Goal: Book appointment/travel/reservation

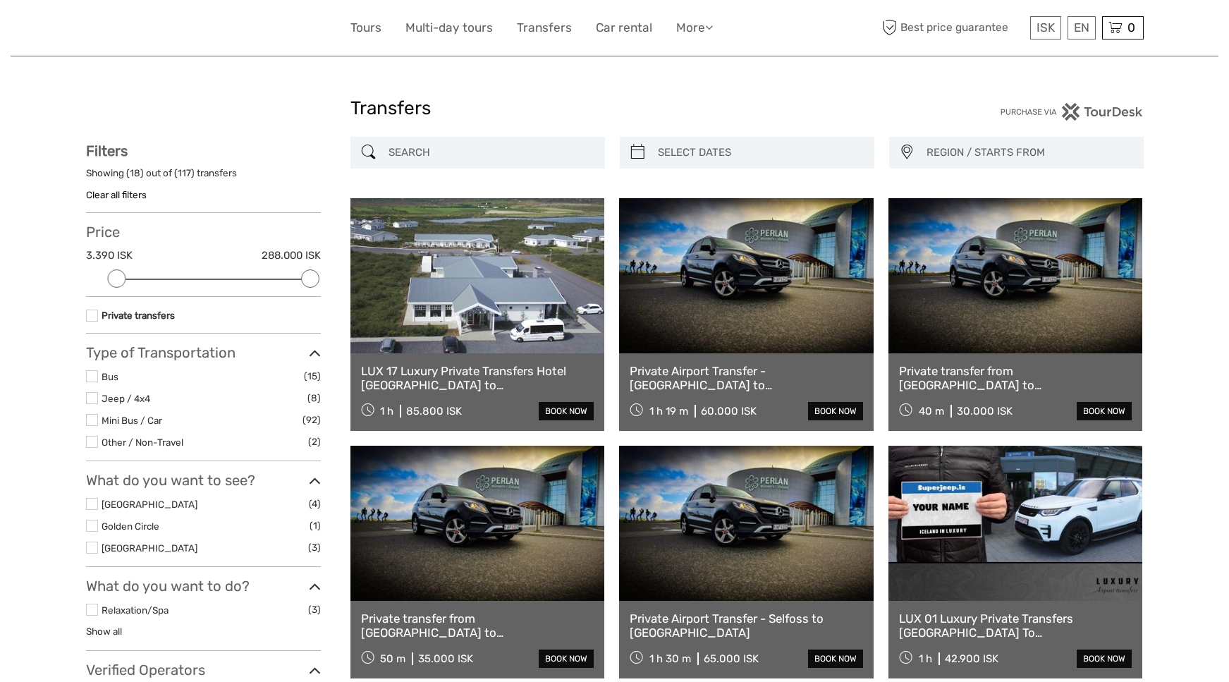
select select
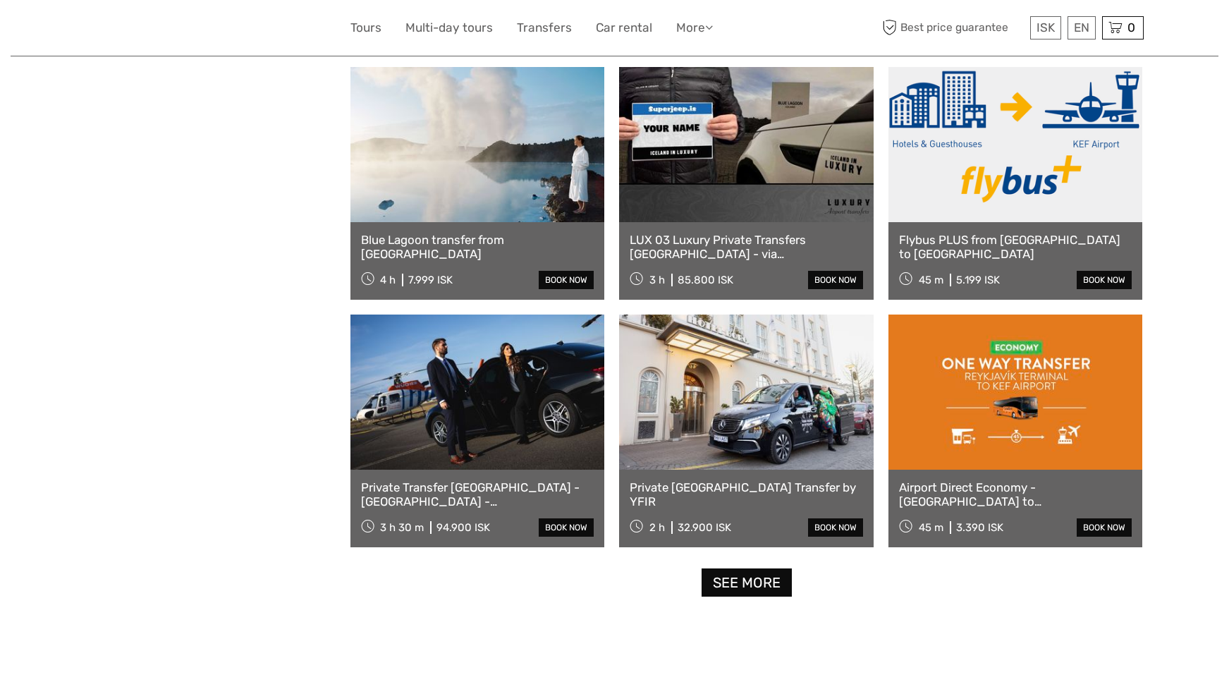
scroll to position [1459, 0]
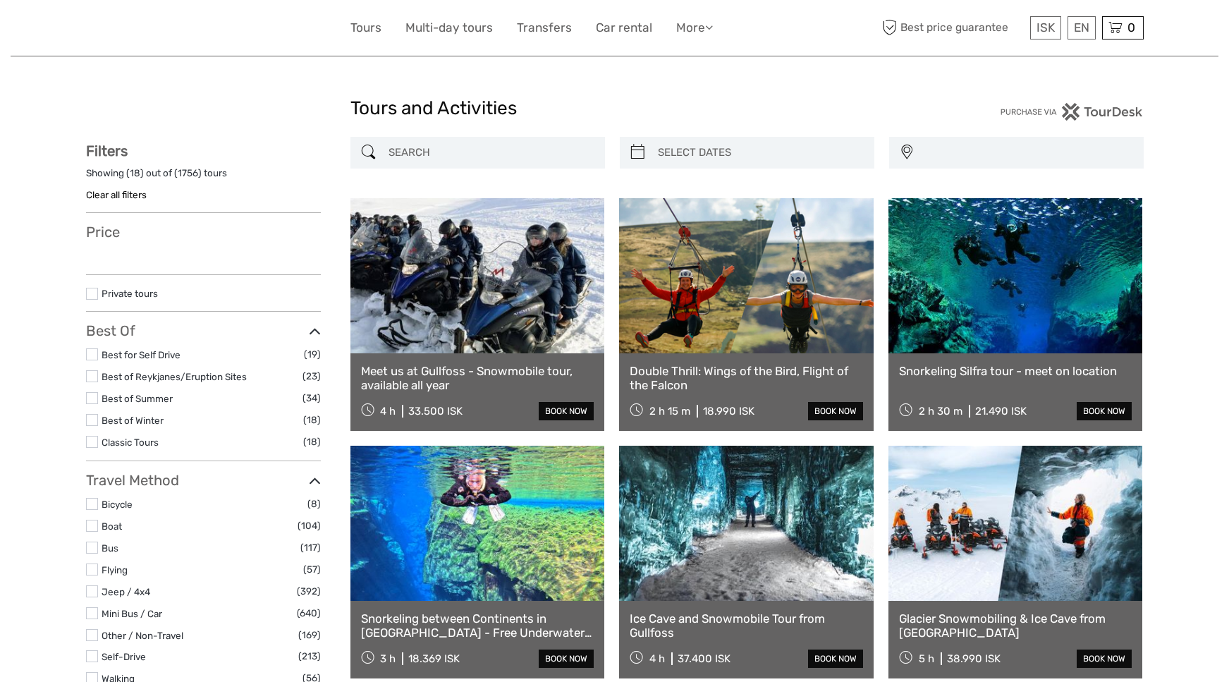
select select
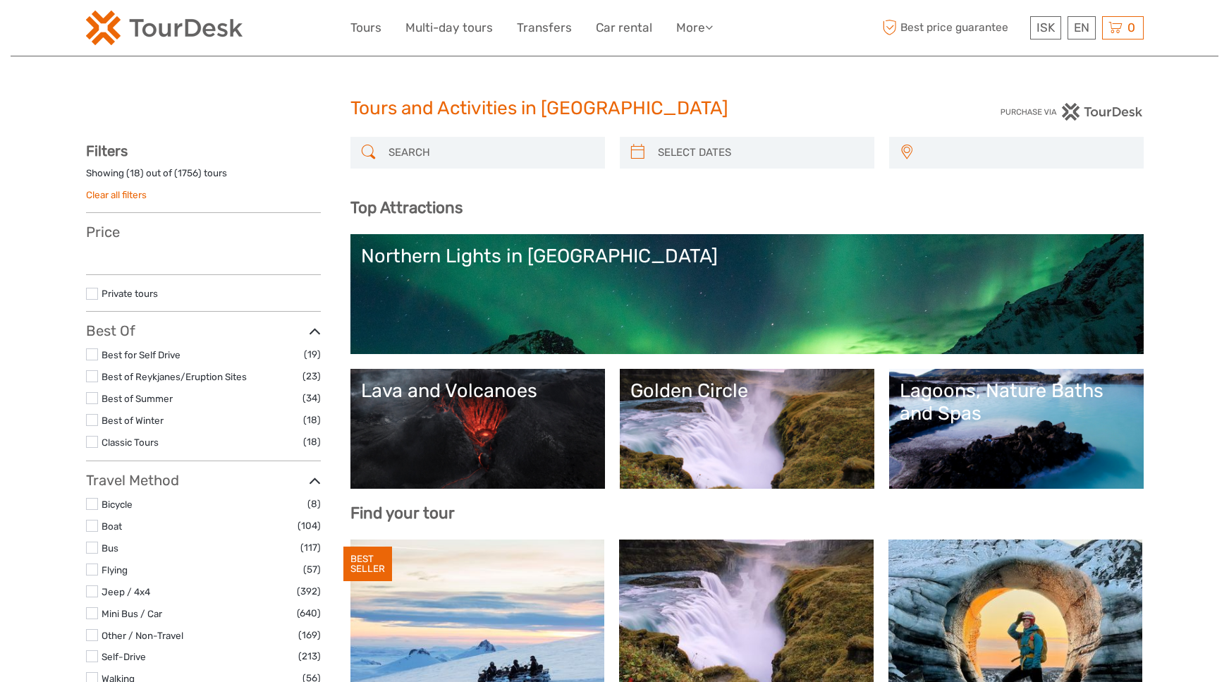
select select
